Goal: Browse casually

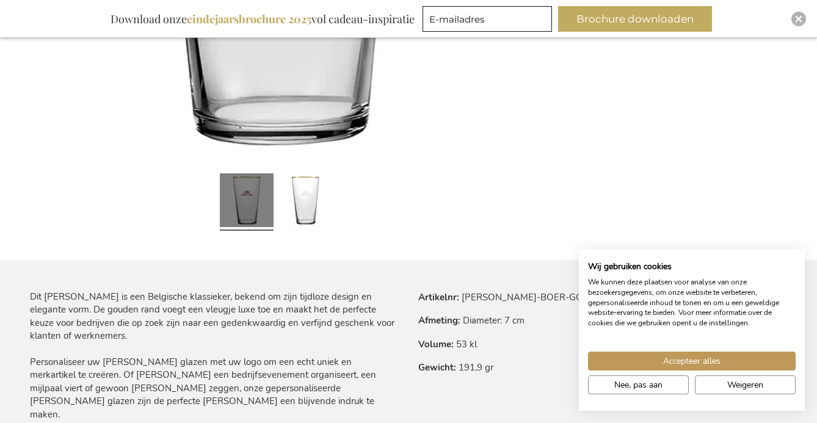
scroll to position [599, 0]
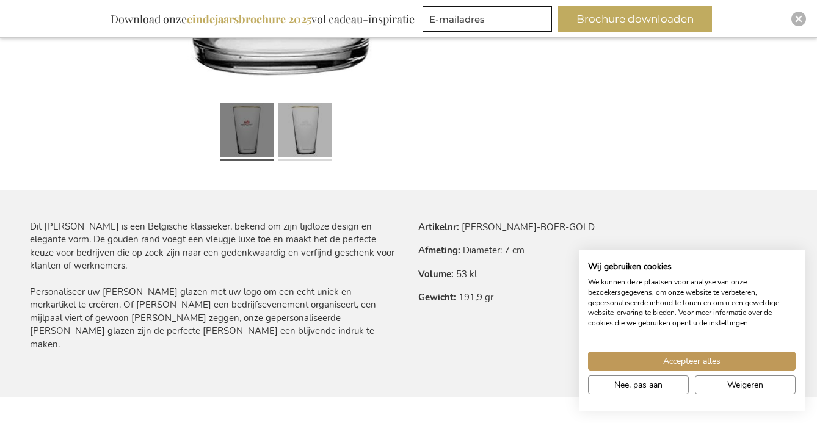
click at [296, 133] on link at bounding box center [306, 131] width 54 height 67
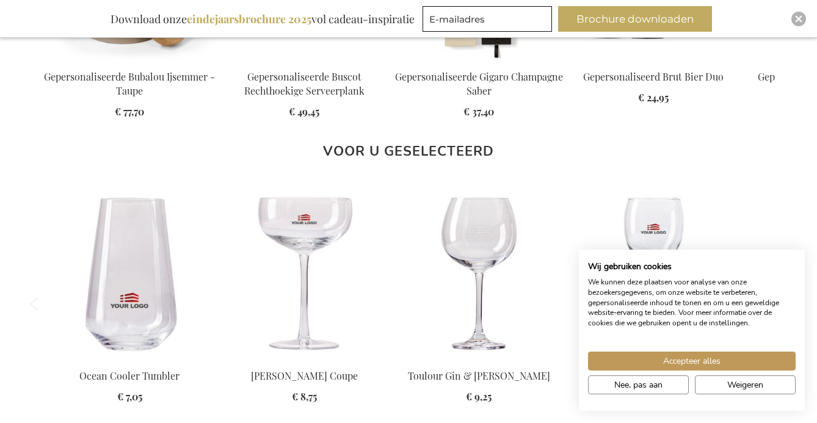
scroll to position [1259, 0]
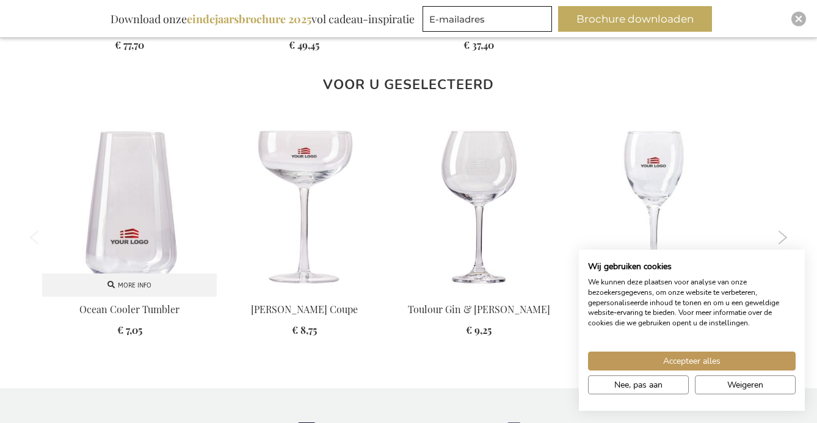
click at [140, 201] on img at bounding box center [129, 209] width 175 height 175
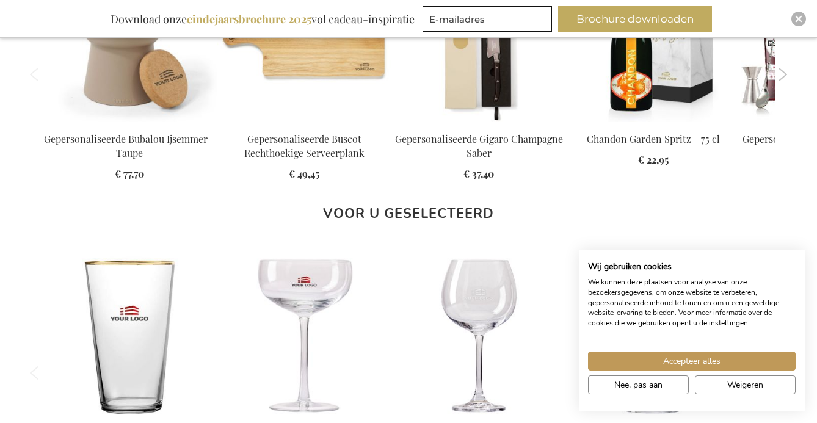
scroll to position [1130, 0]
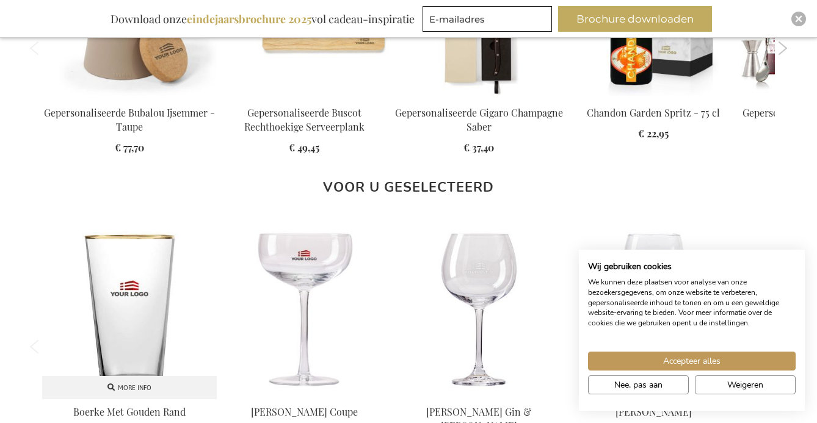
click at [133, 266] on img at bounding box center [129, 311] width 175 height 175
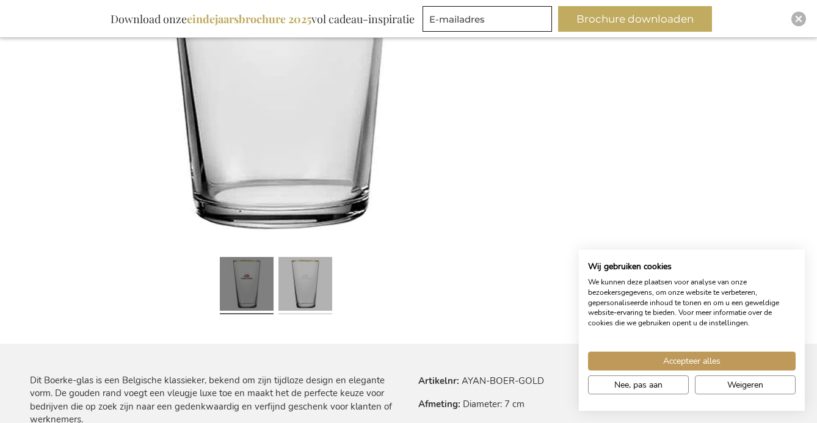
click at [306, 305] on link at bounding box center [306, 285] width 54 height 67
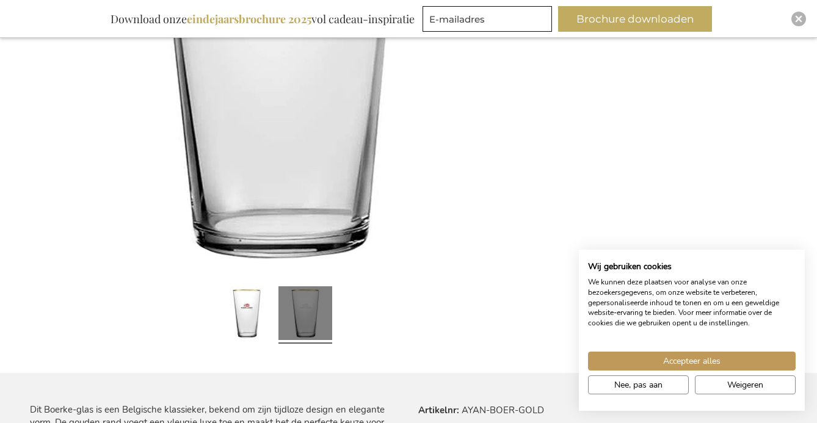
scroll to position [564, 0]
